Goal: Navigation & Orientation: Find specific page/section

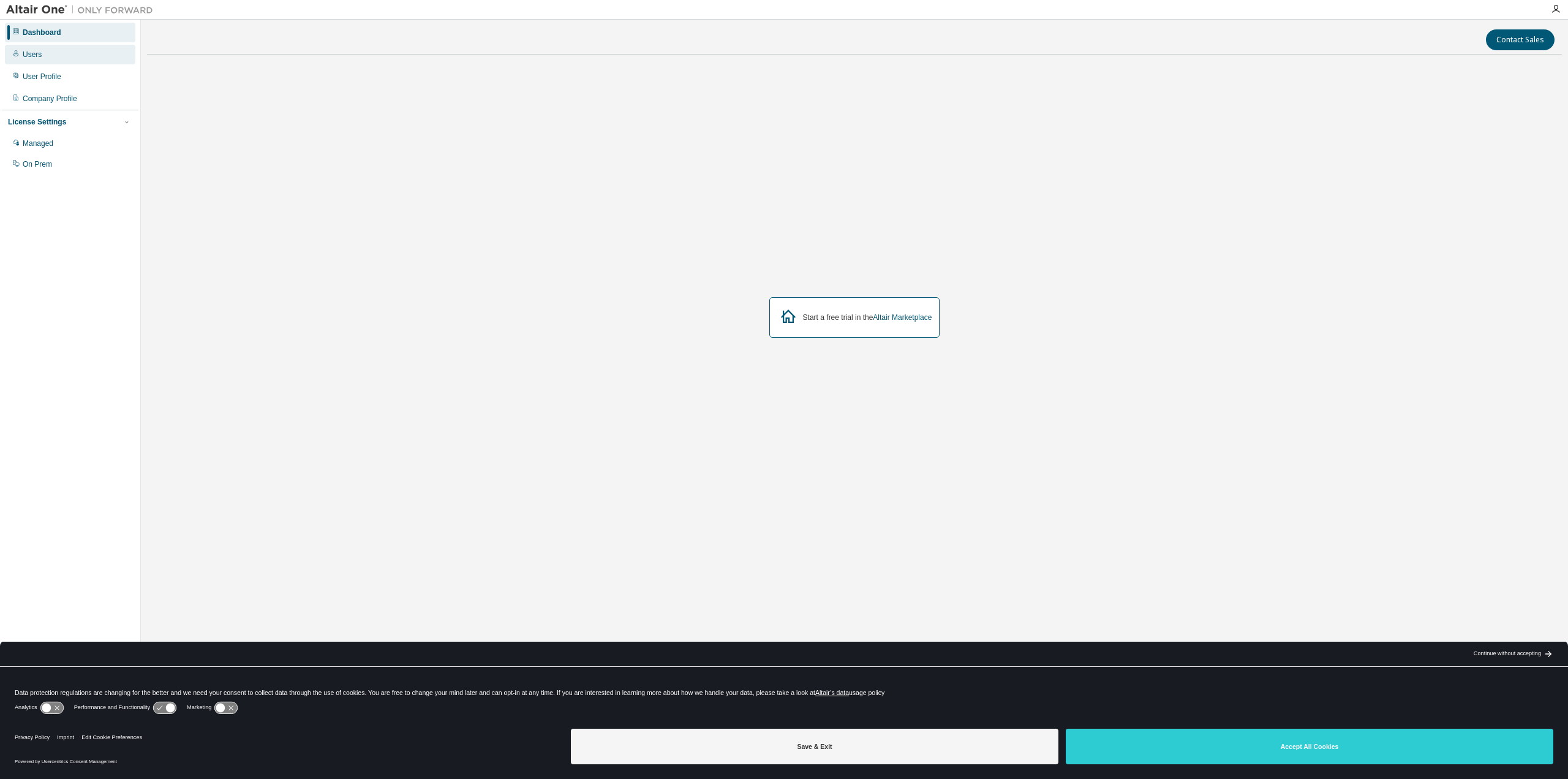
click at [29, 57] on div "Users" at bounding box center [32, 55] width 19 height 10
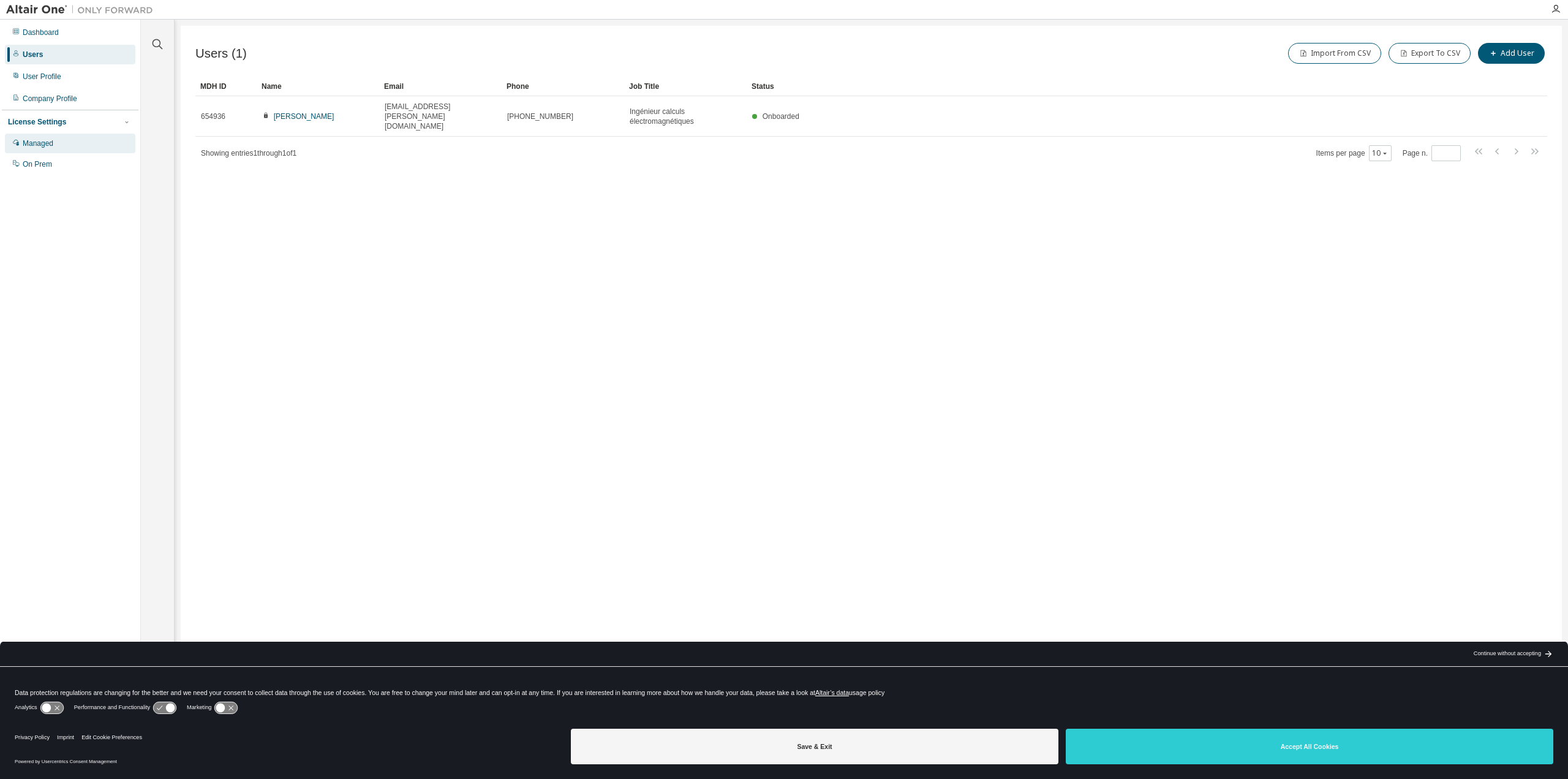
click at [40, 148] on div "Managed" at bounding box center [38, 143] width 31 height 10
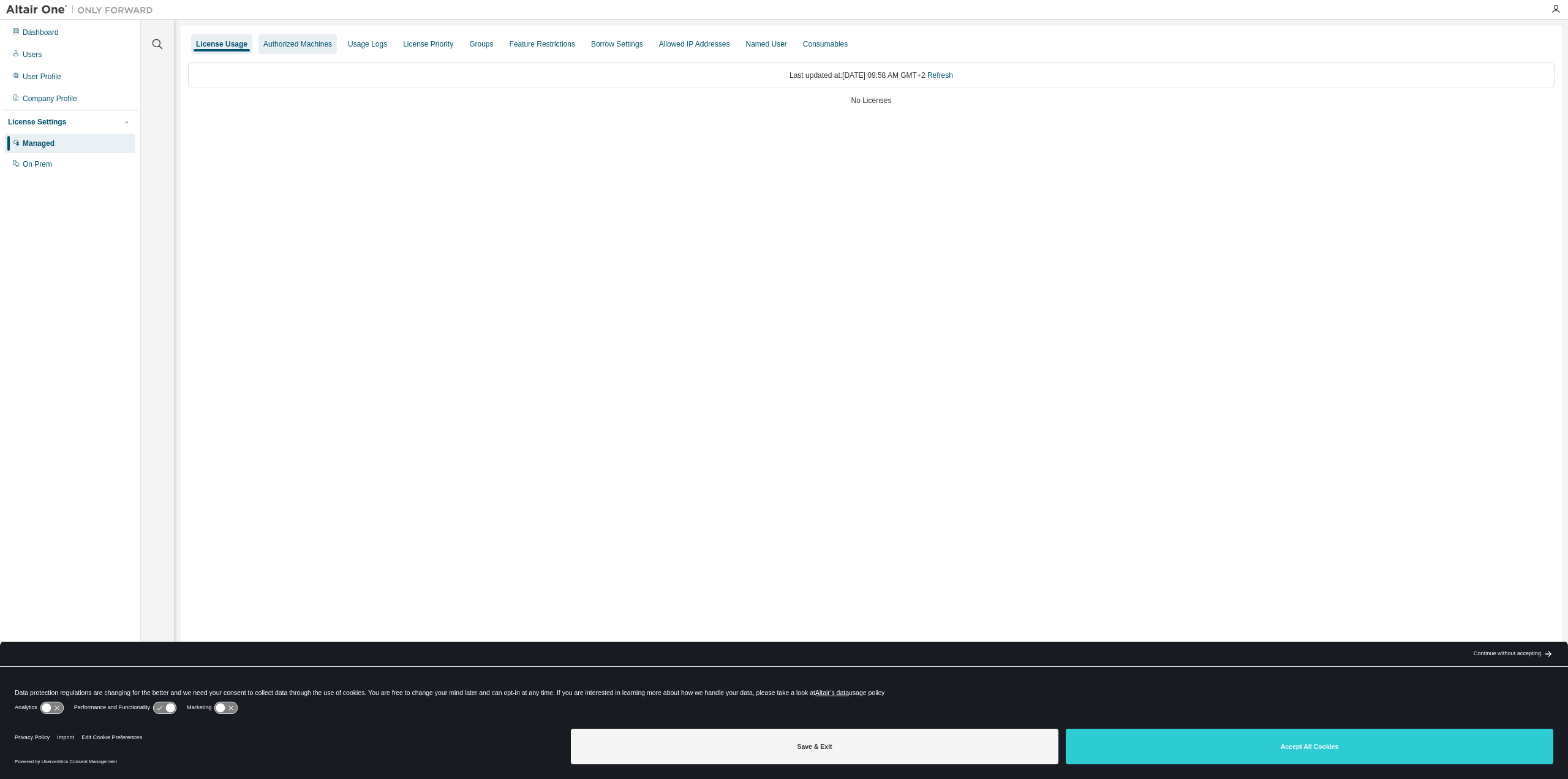
click at [310, 41] on div "Authorized Machines" at bounding box center [298, 44] width 68 height 10
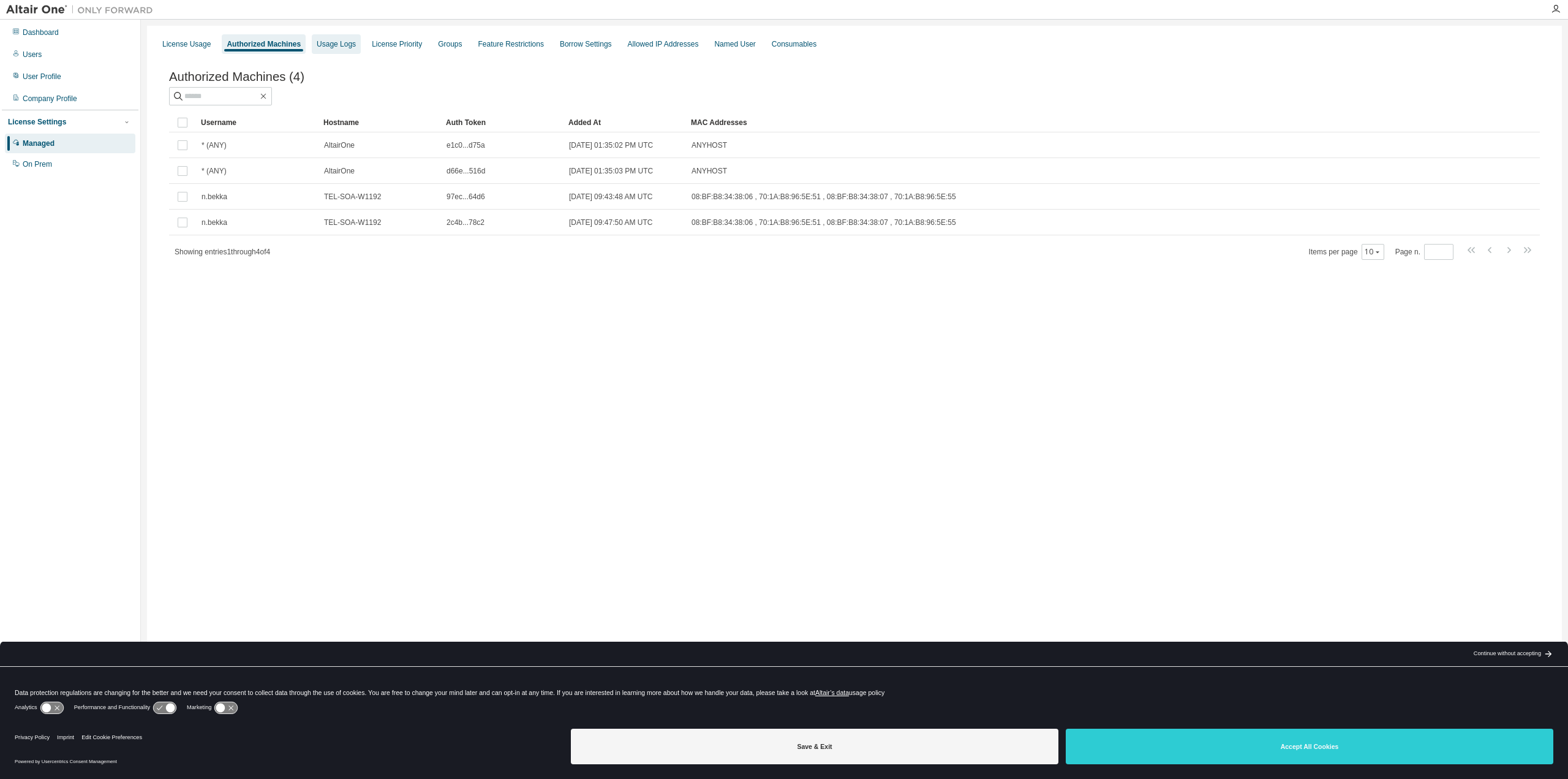
click at [326, 44] on div "Usage Logs" at bounding box center [336, 44] width 39 height 10
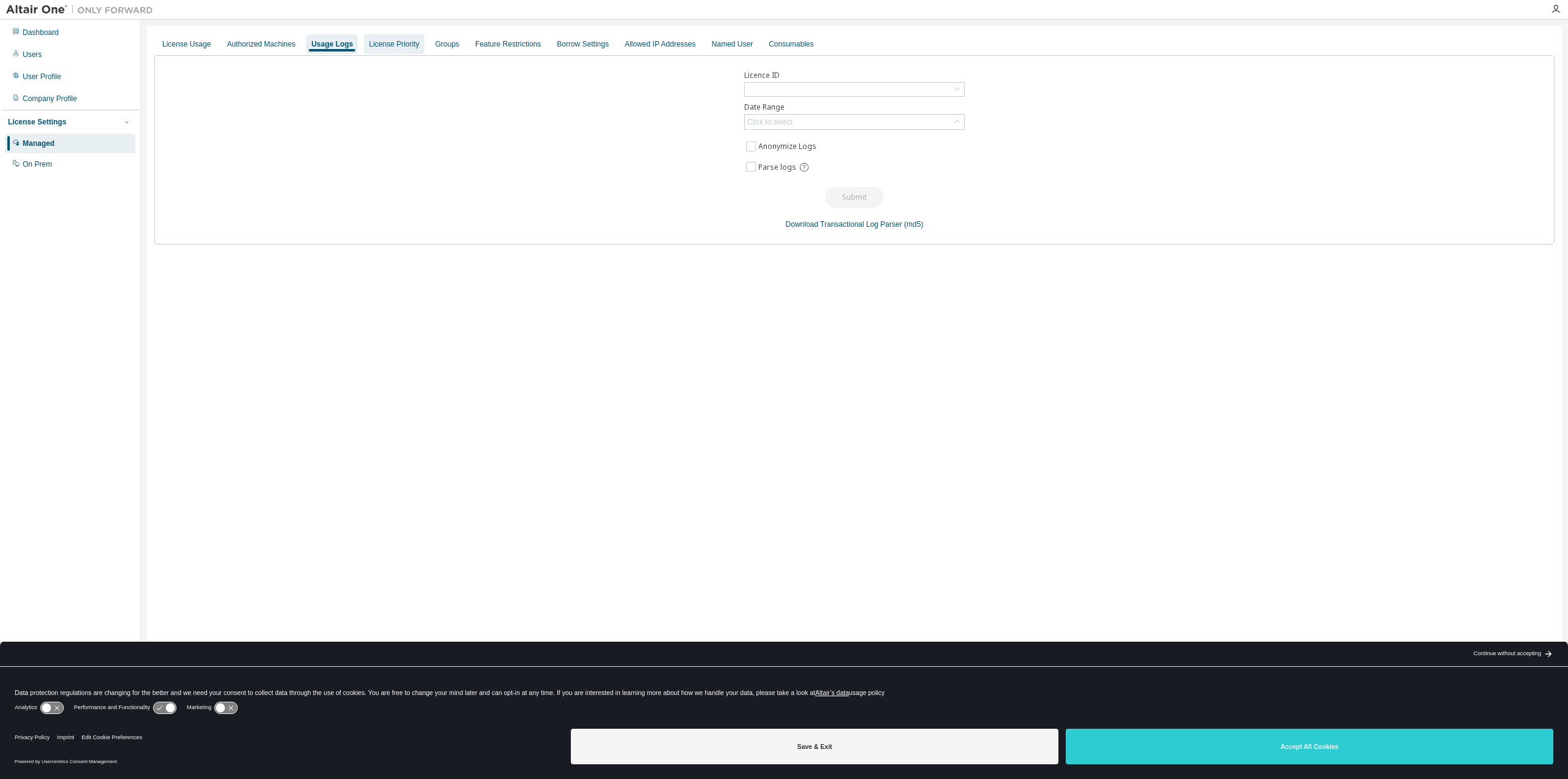
click at [372, 42] on div "License Priority" at bounding box center [393, 44] width 50 height 10
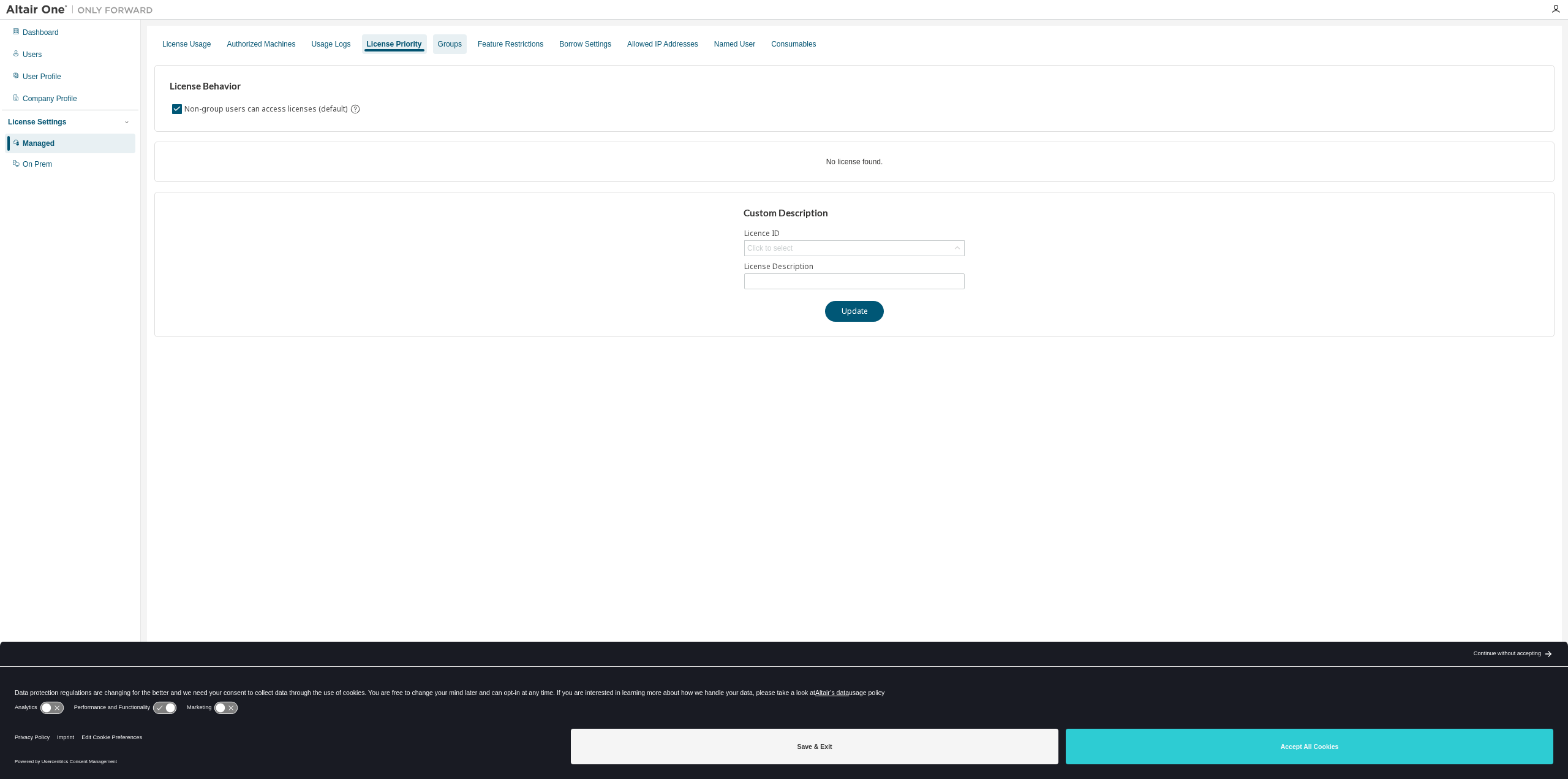
click at [449, 50] on div "Groups" at bounding box center [449, 44] width 33 height 20
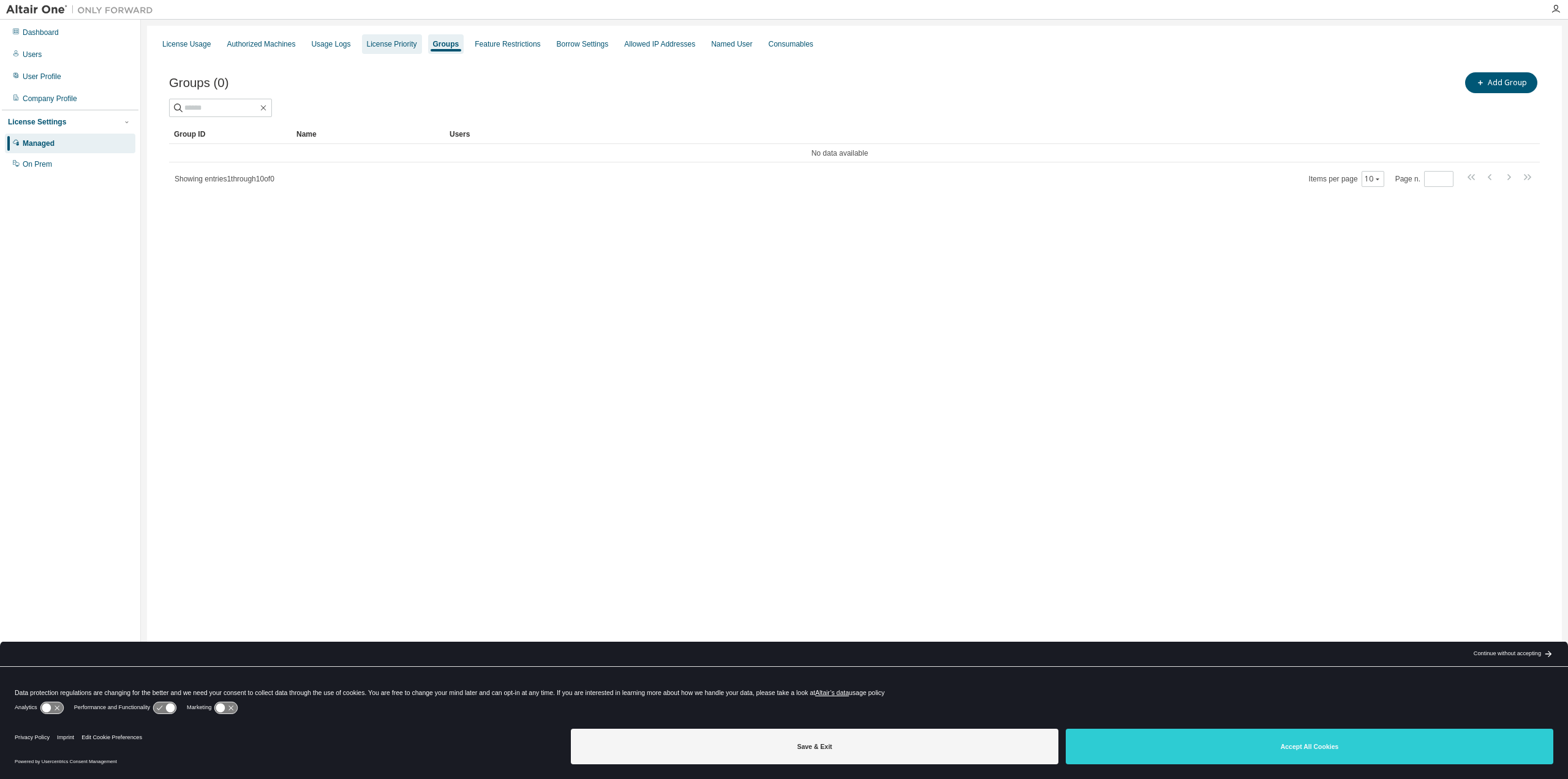
click at [378, 45] on div "License Priority" at bounding box center [392, 44] width 50 height 10
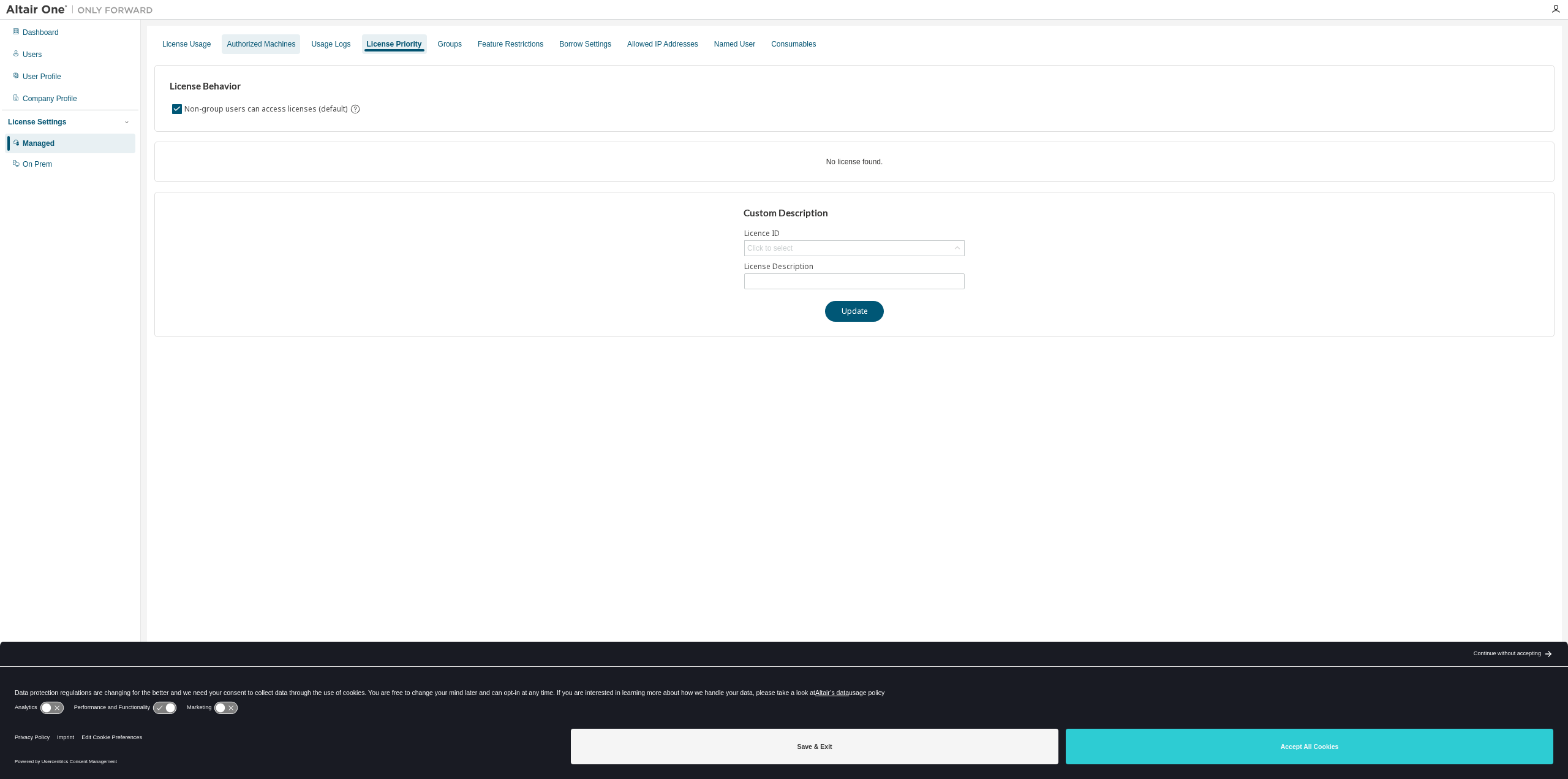
drag, startPoint x: 264, startPoint y: 43, endPoint x: 244, endPoint y: 45, distance: 20.1
click at [264, 43] on div "Authorized Machines" at bounding box center [261, 44] width 68 height 10
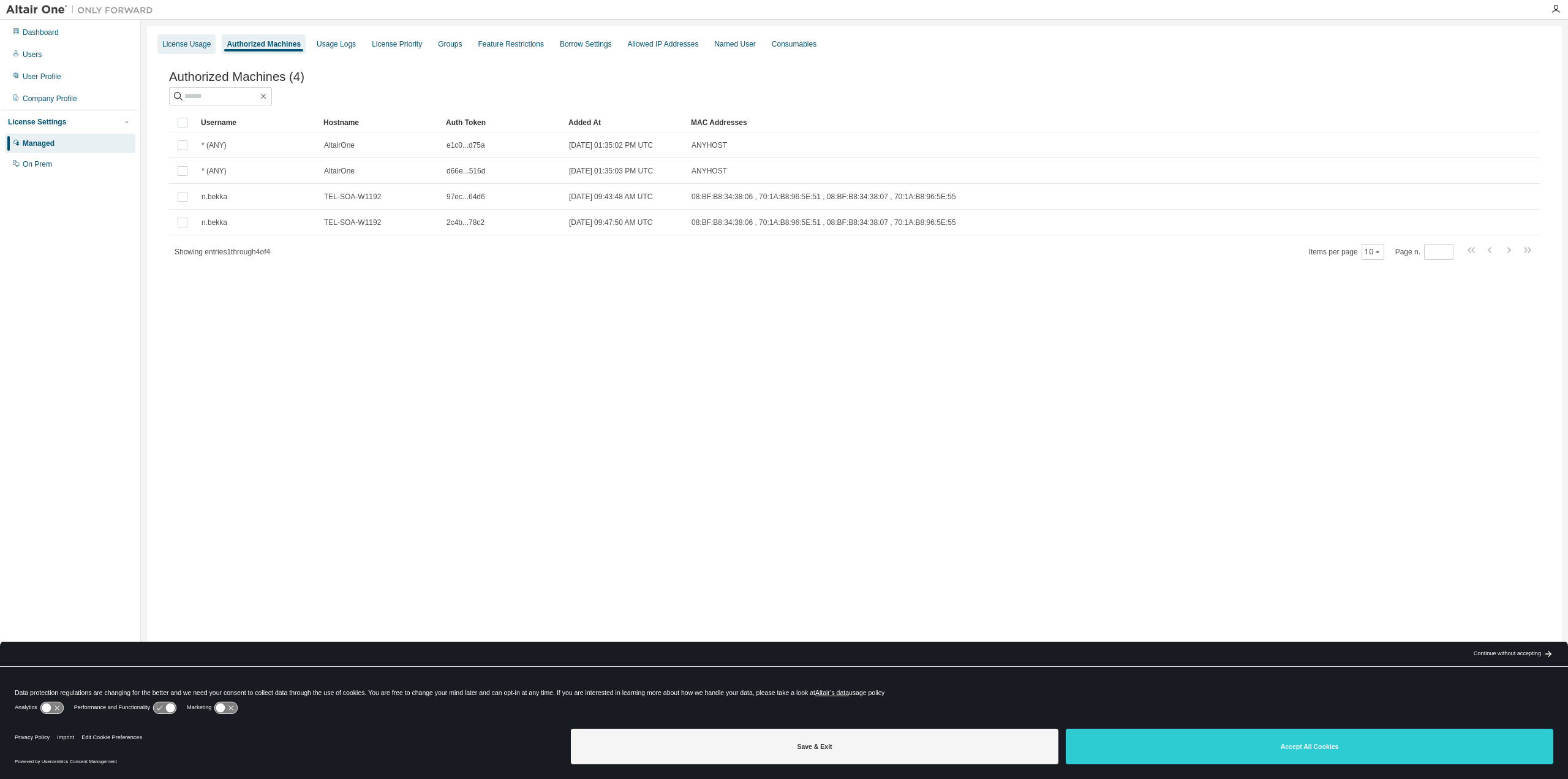
click at [203, 46] on div "License Usage" at bounding box center [187, 44] width 48 height 10
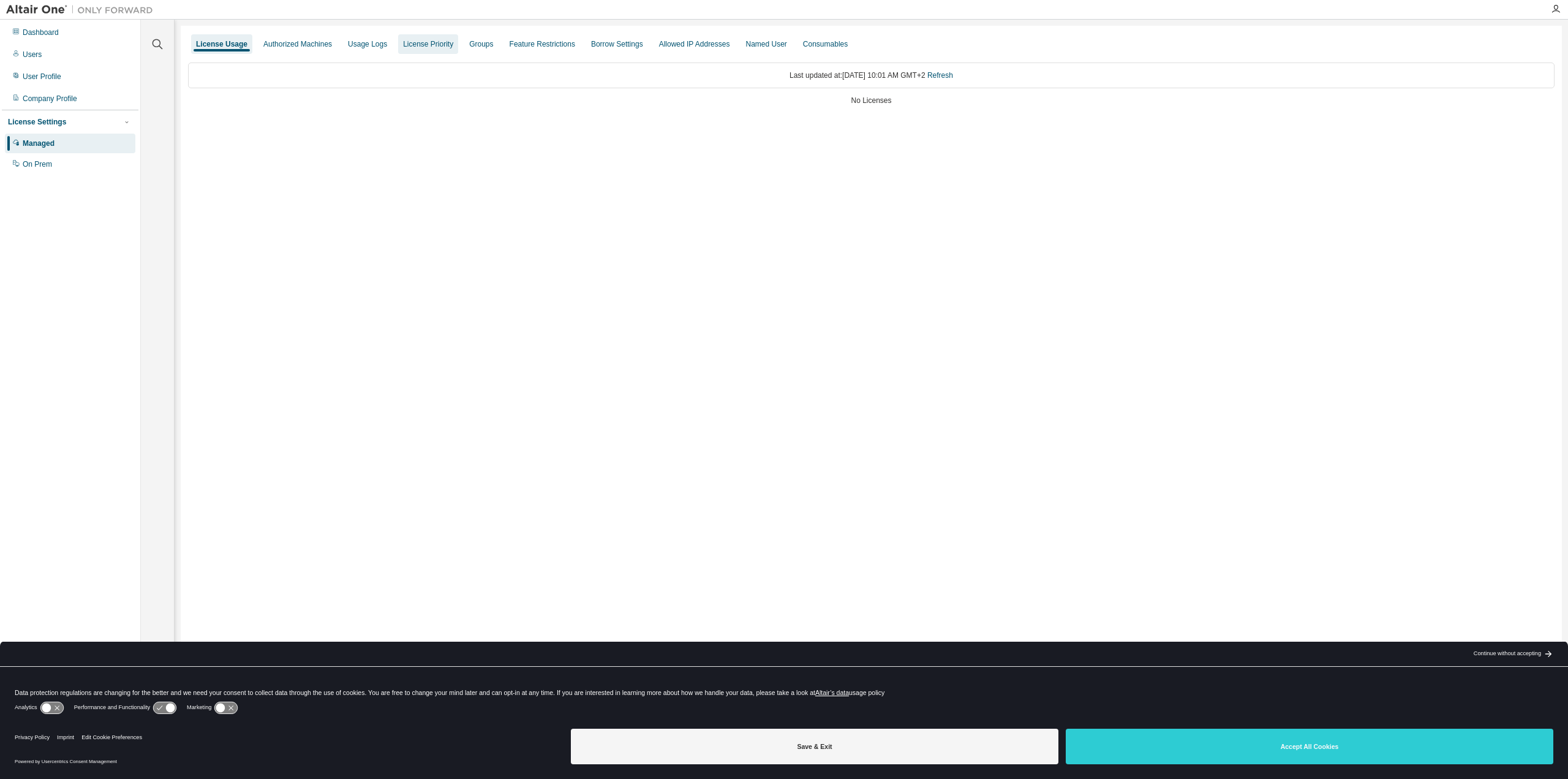
click at [433, 46] on div "License Priority" at bounding box center [428, 44] width 50 height 10
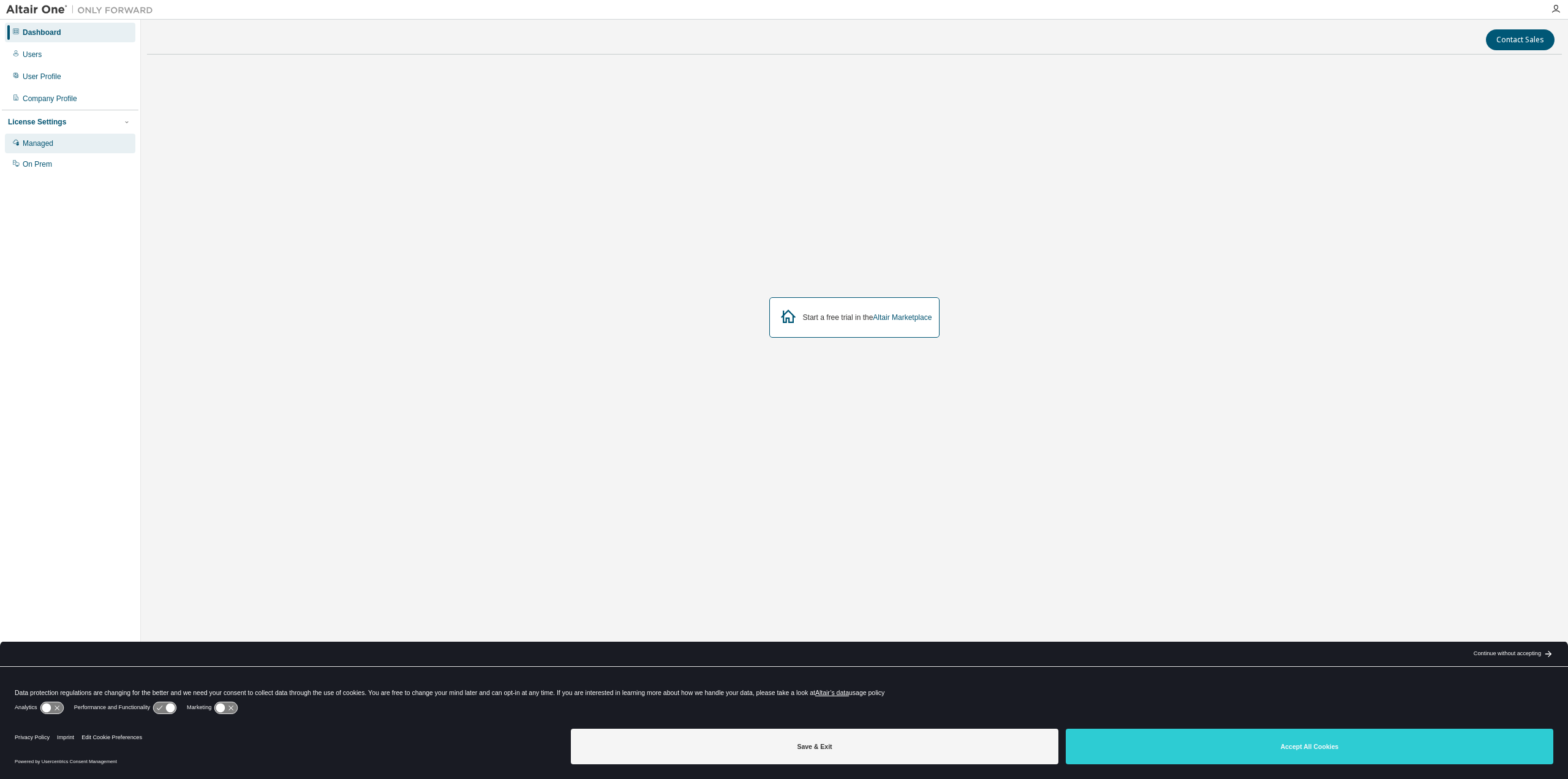
click at [48, 145] on div "Managed" at bounding box center [38, 143] width 31 height 10
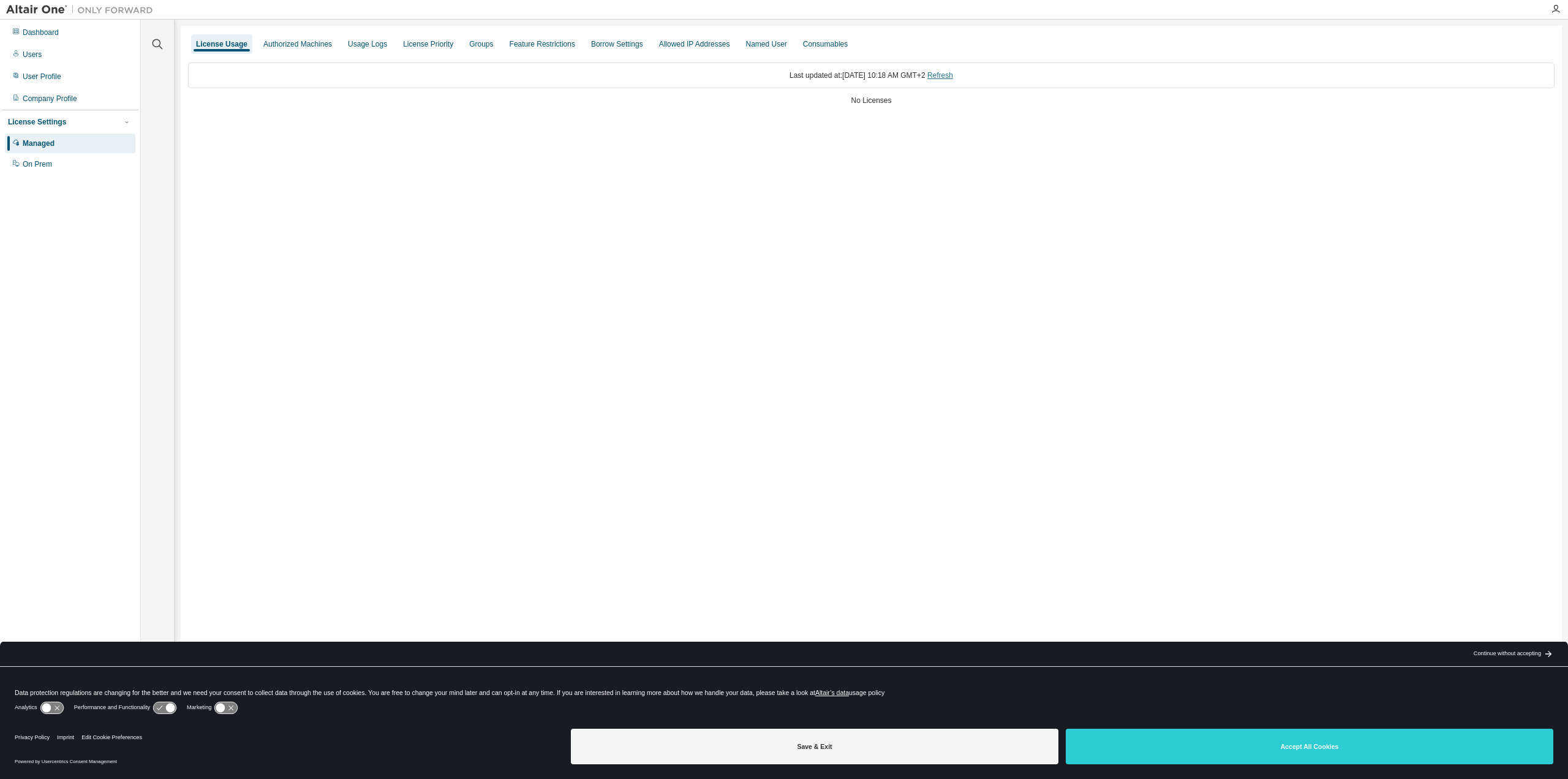
click at [953, 78] on link "Refresh" at bounding box center [939, 75] width 26 height 8
click at [303, 45] on div "Authorized Machines" at bounding box center [298, 44] width 68 height 10
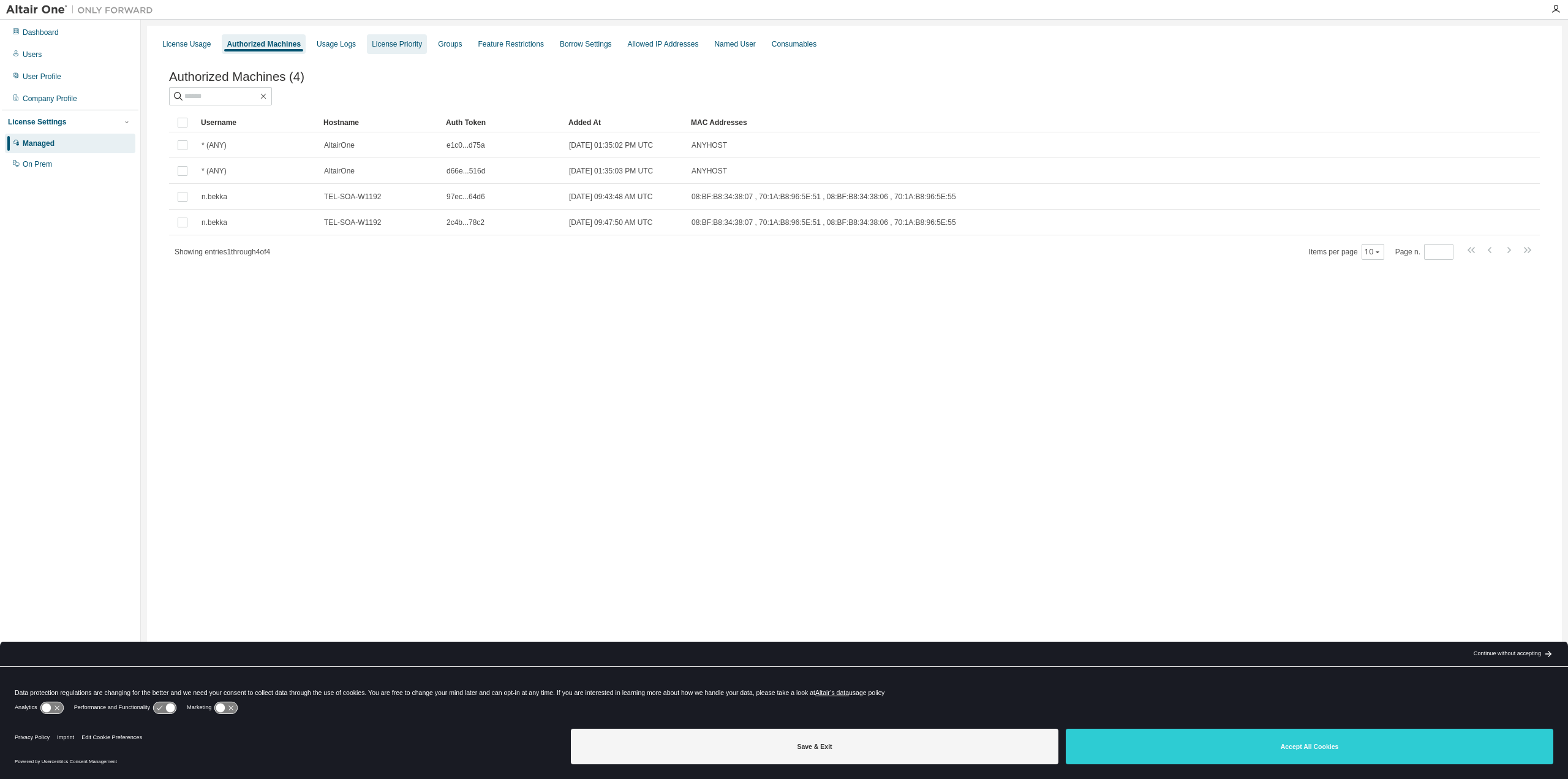
click at [385, 48] on div "License Priority" at bounding box center [397, 44] width 50 height 10
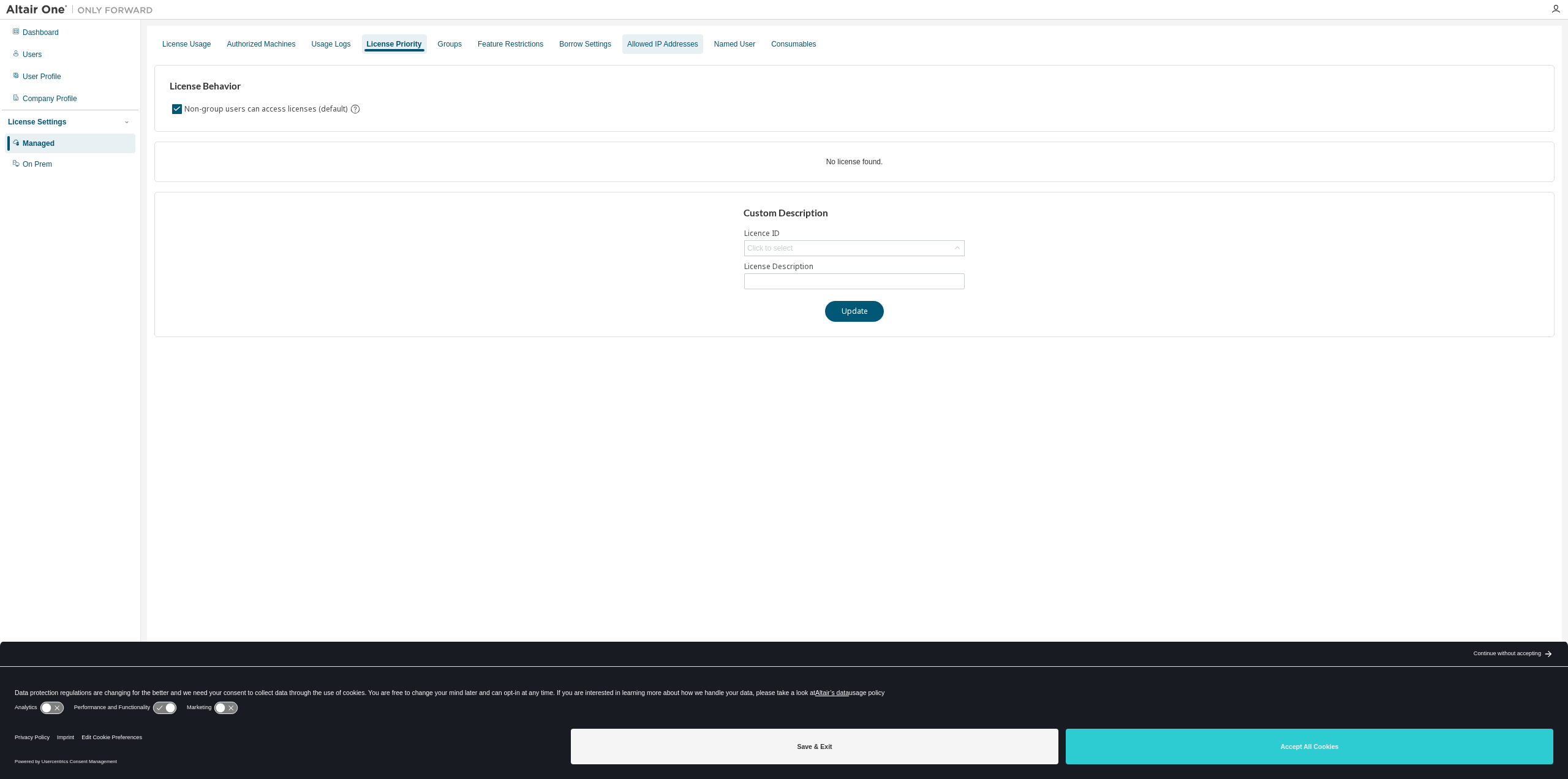
click at [659, 52] on div "Allowed IP Addresses" at bounding box center [662, 44] width 81 height 20
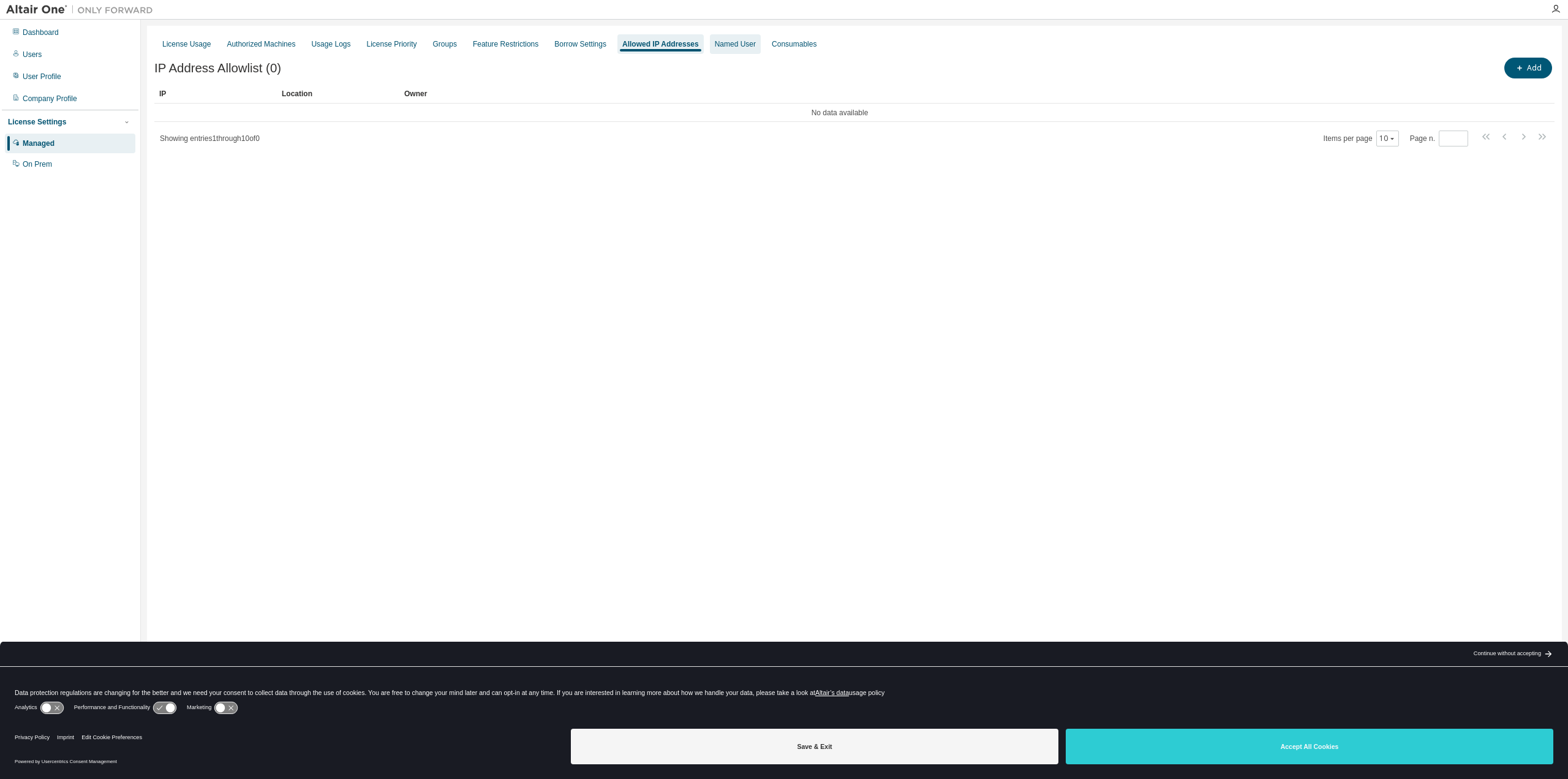
click at [732, 48] on div "Named User" at bounding box center [734, 44] width 41 height 10
